Goal: Task Accomplishment & Management: Manage account settings

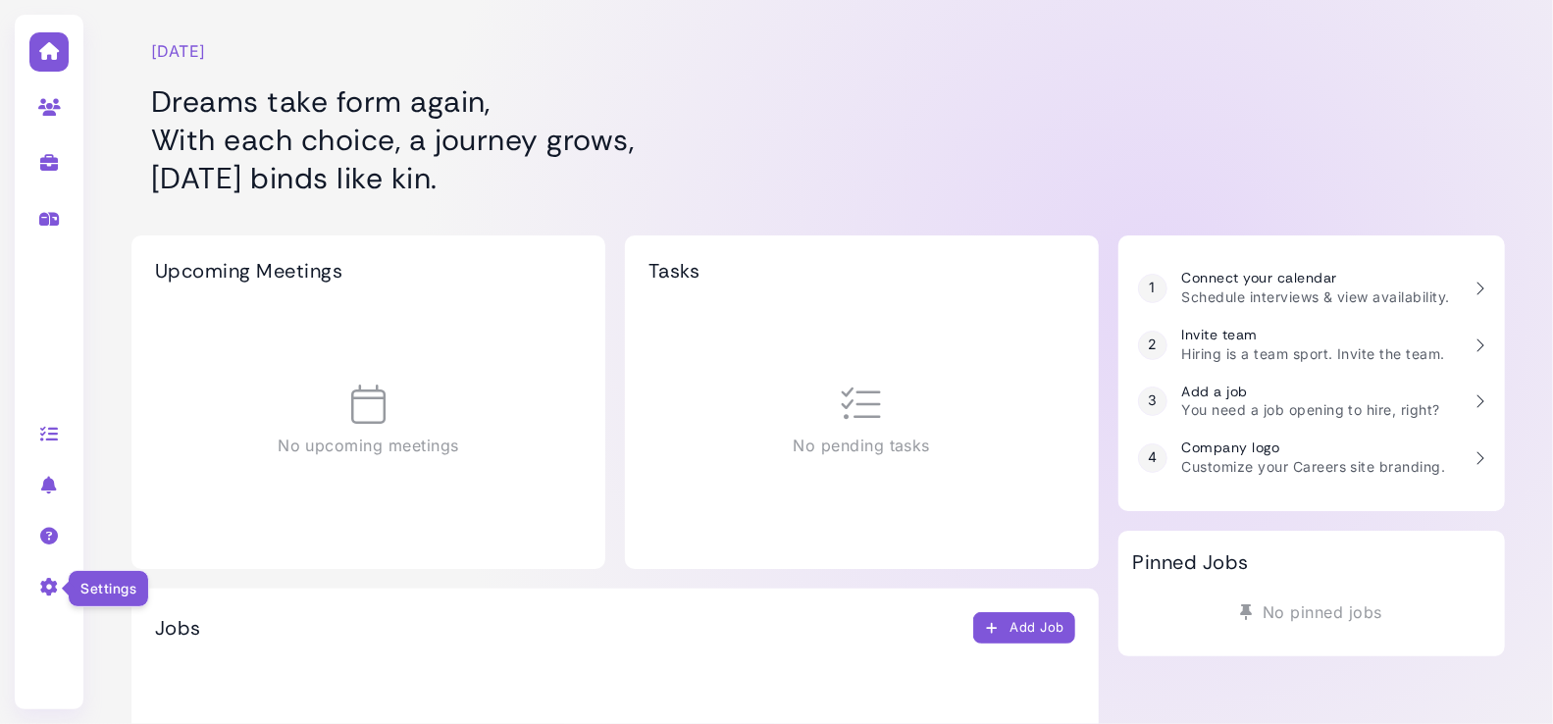
click at [50, 590] on icon at bounding box center [49, 587] width 23 height 18
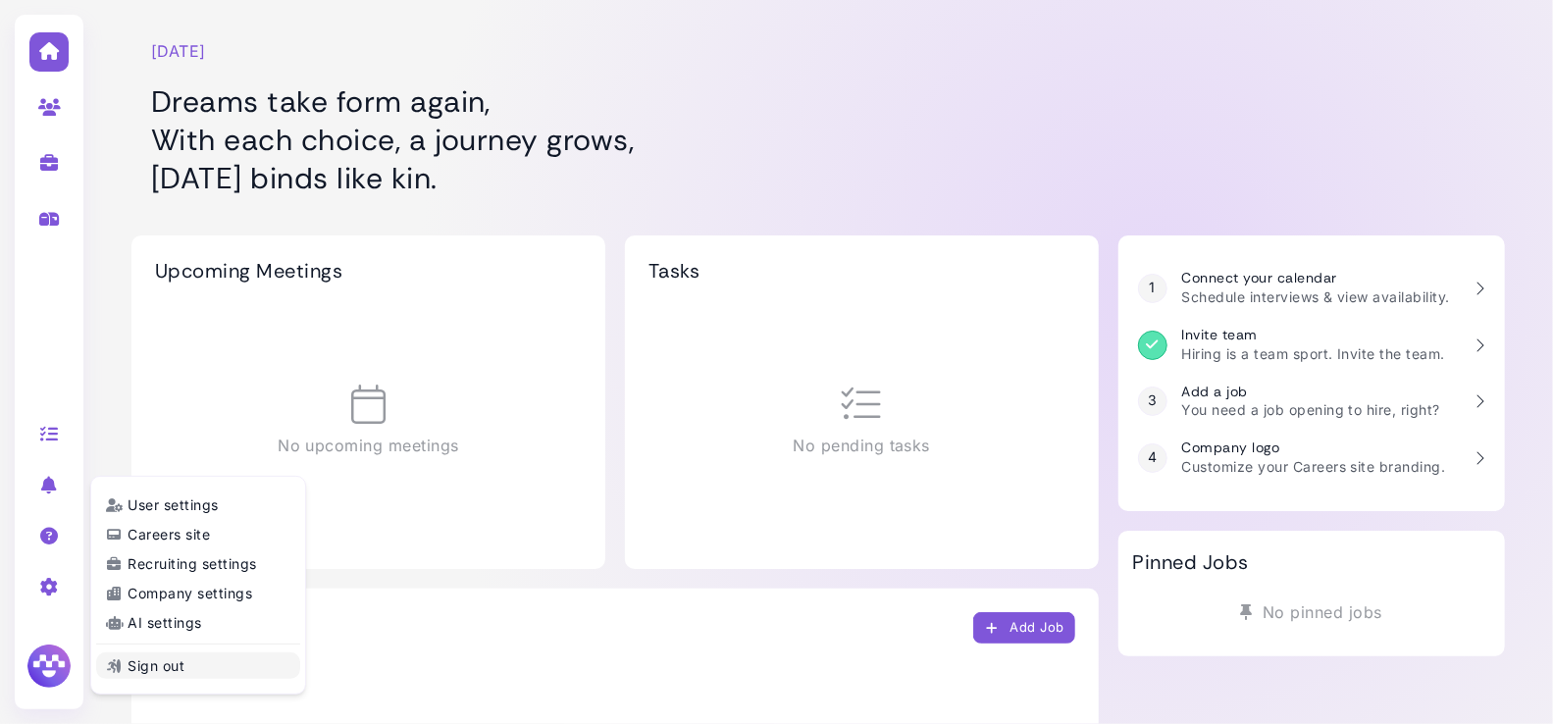
click at [187, 668] on link "Sign out" at bounding box center [198, 665] width 204 height 26
